Goal: Download file/media

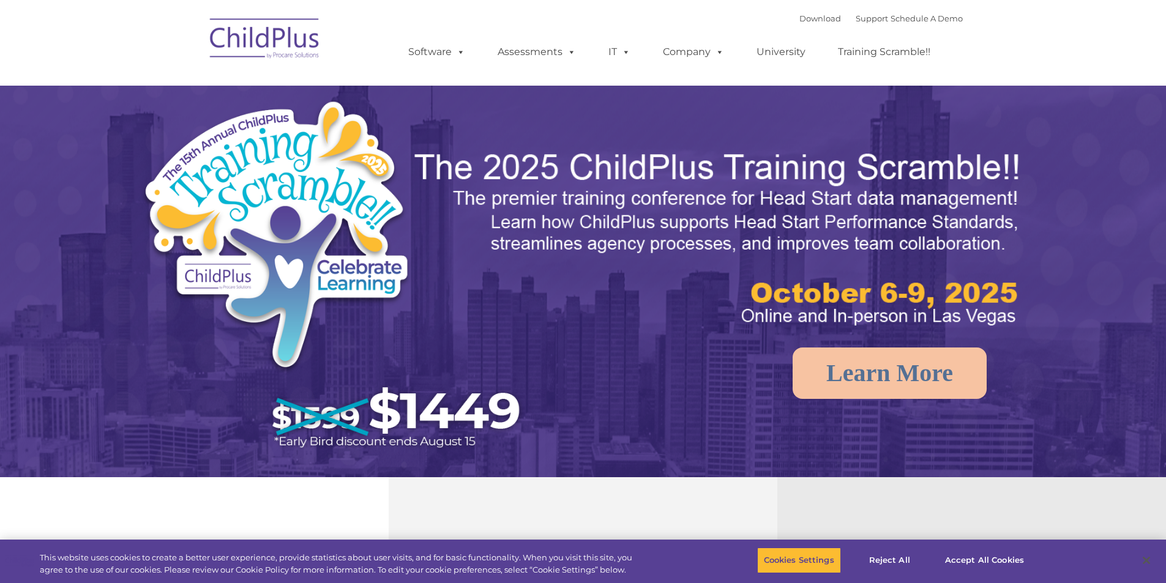
select select "MEDIUM"
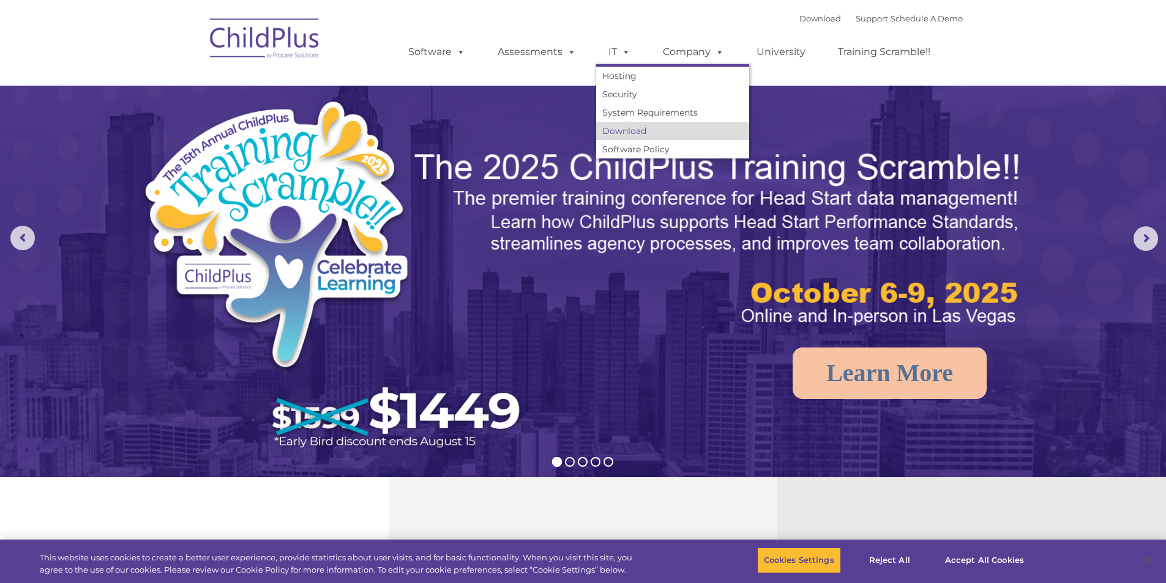
click at [613, 135] on link "Download" at bounding box center [672, 131] width 153 height 18
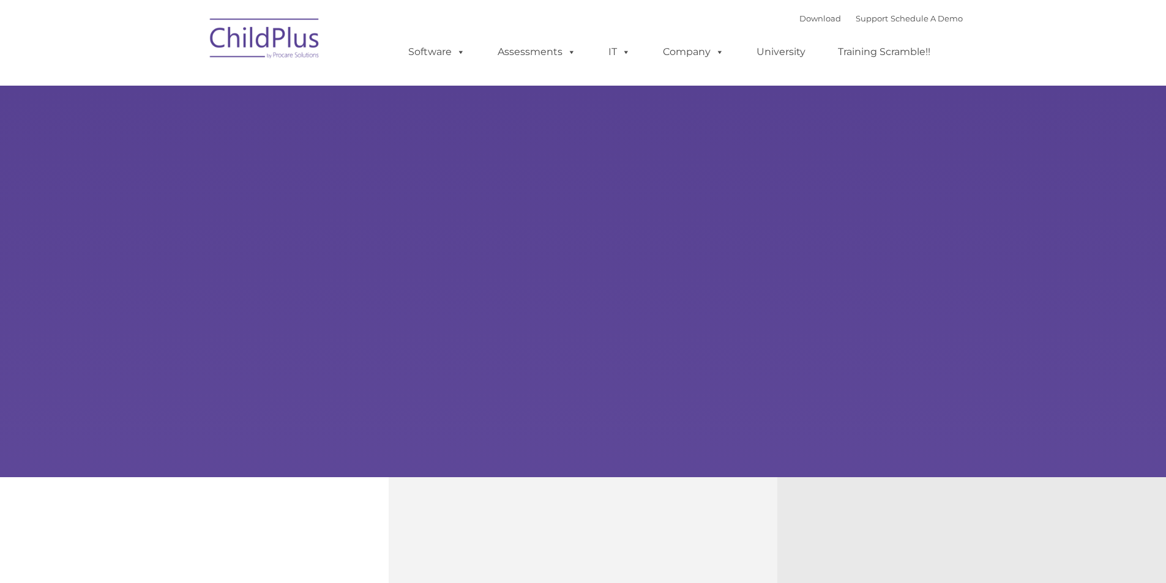
select select "MEDIUM"
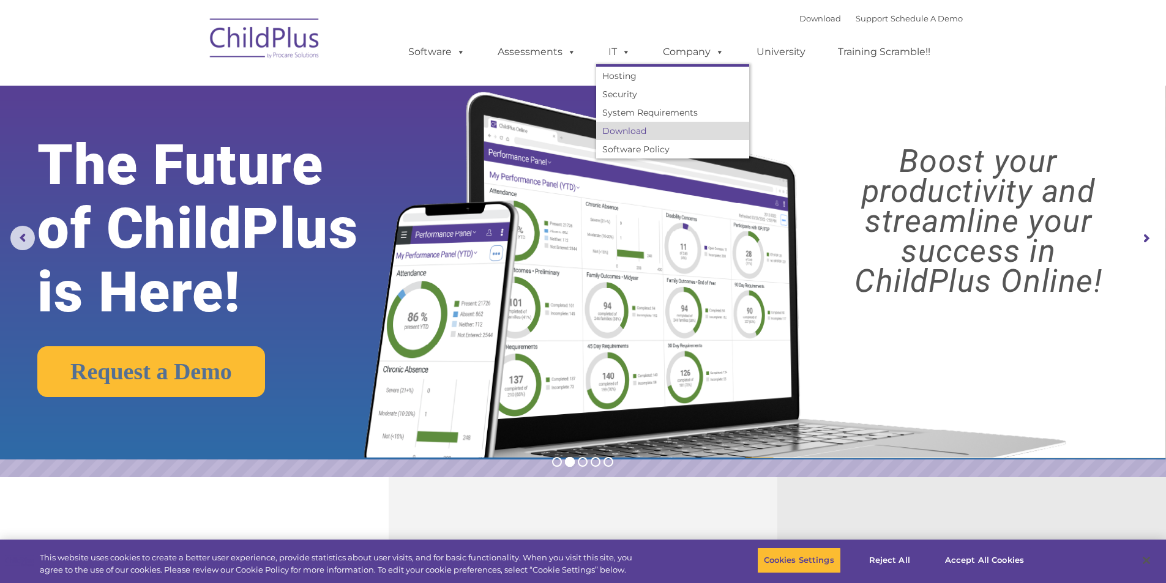
click at [624, 131] on link "Download" at bounding box center [672, 131] width 153 height 18
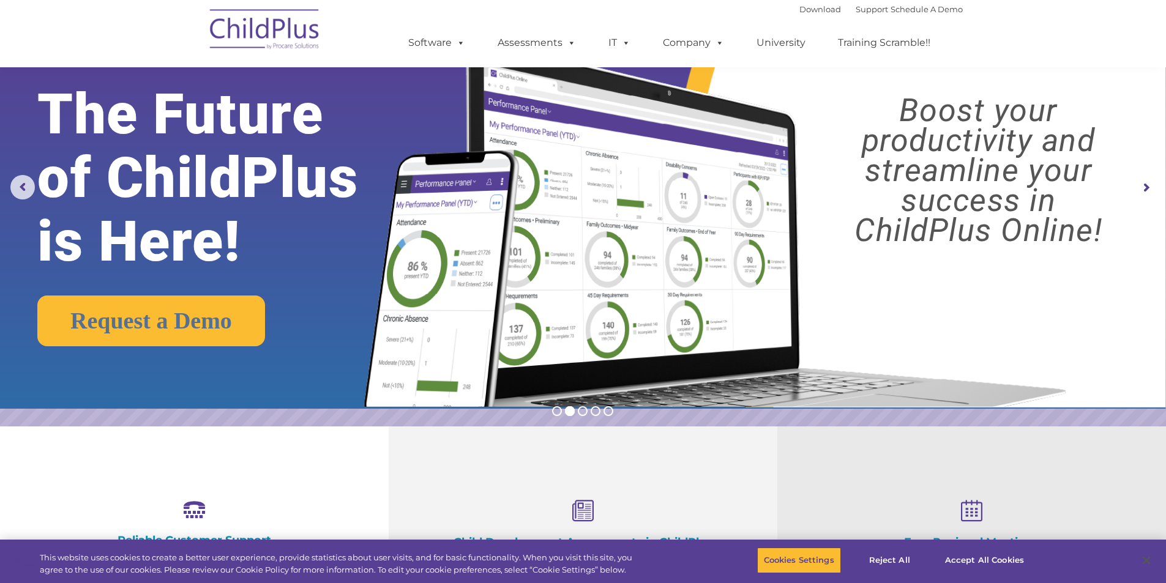
scroll to position [38, 0]
